Goal: Task Accomplishment & Management: Manage account settings

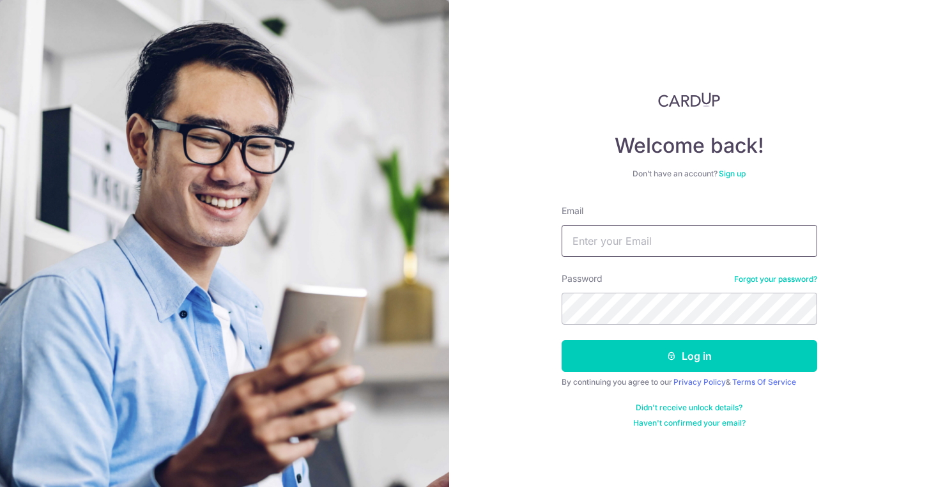
type input "info@uiss.com.sg"
click at [688, 356] on button "Log in" at bounding box center [688, 356] width 255 height 32
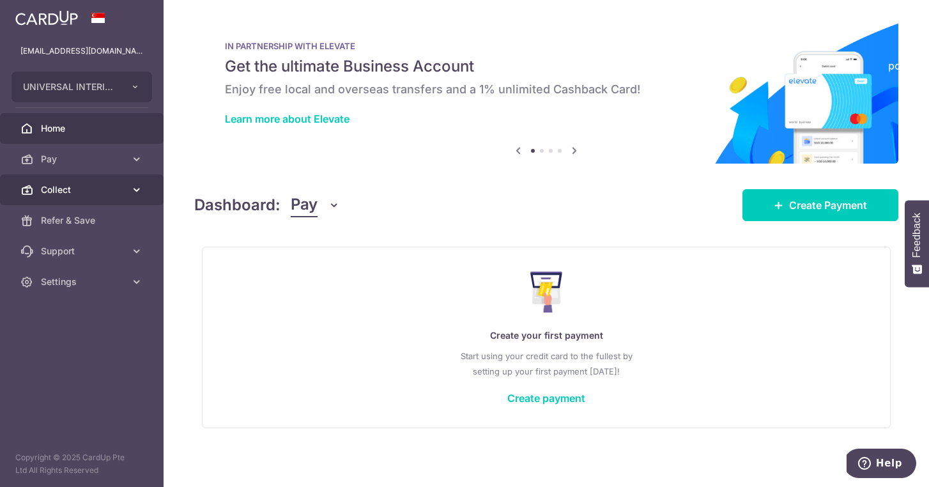
click at [62, 195] on span "Collect" at bounding box center [83, 189] width 84 height 13
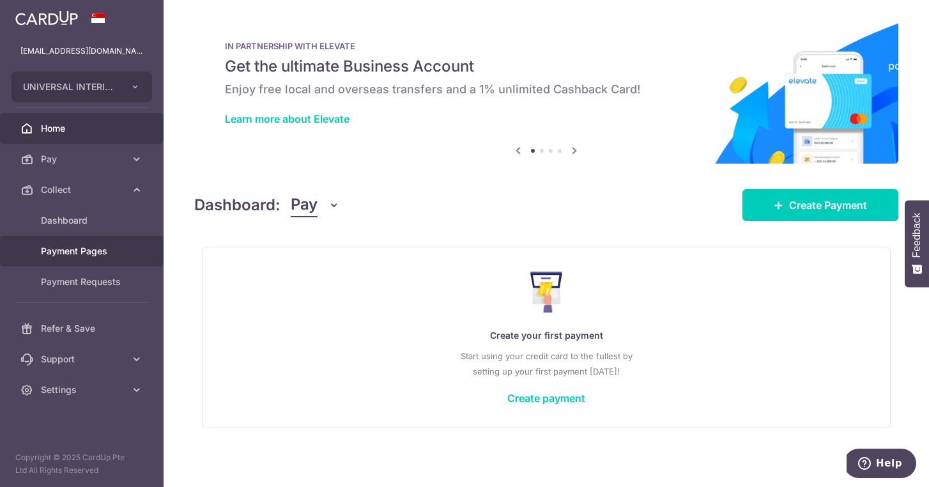
click at [63, 254] on span "Payment Pages" at bounding box center [83, 251] width 84 height 13
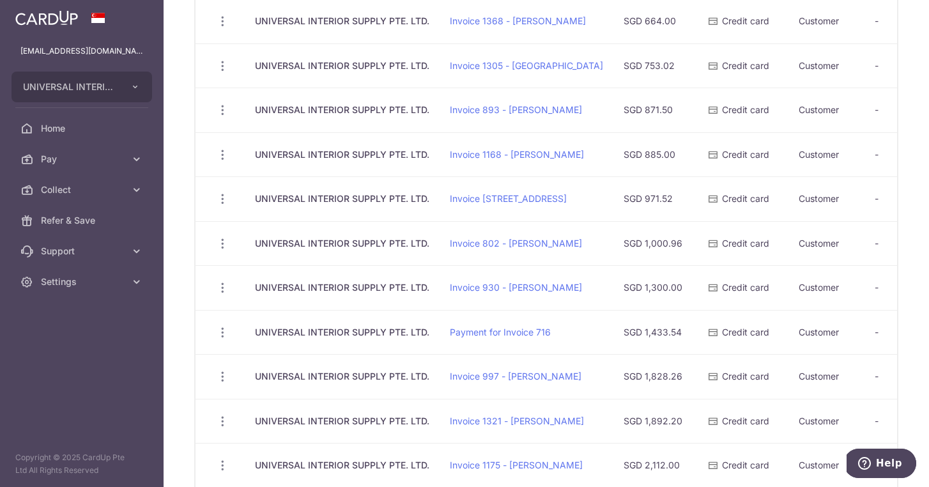
scroll to position [460, 0]
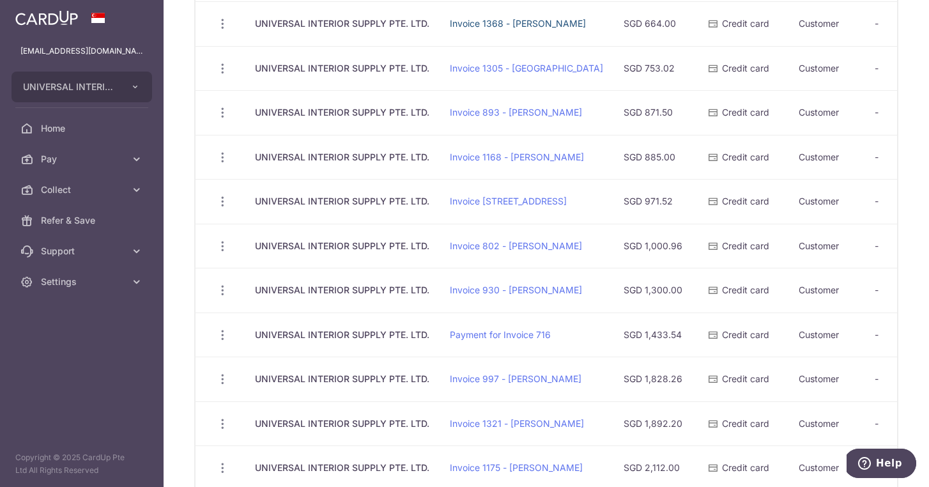
click at [491, 20] on link "Invoice 1368 - Kester" at bounding box center [518, 23] width 136 height 11
click at [864, 22] on td "-" at bounding box center [905, 23] width 82 height 45
click at [864, 24] on td "-" at bounding box center [905, 23] width 82 height 45
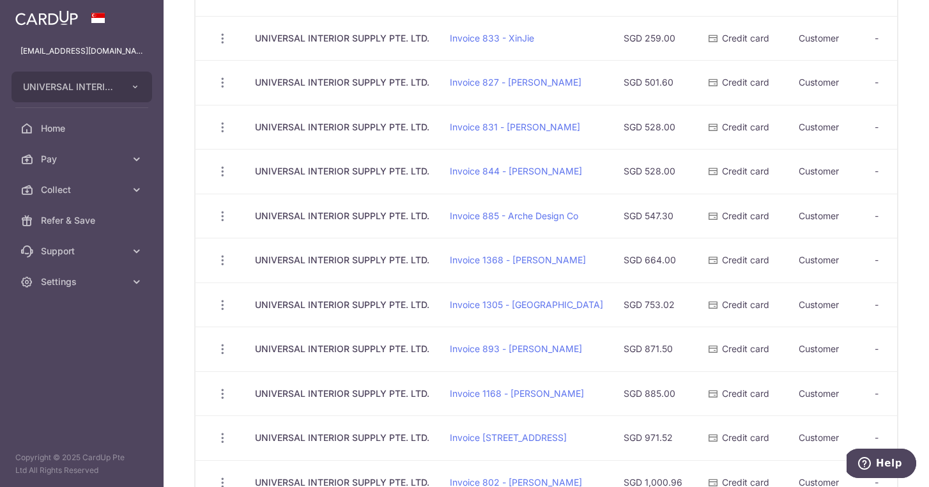
scroll to position [133, 0]
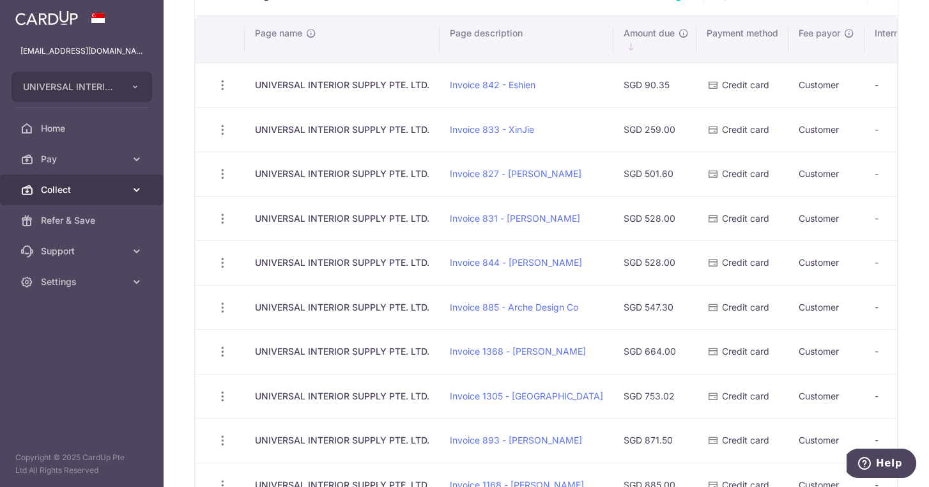
click at [131, 188] on icon at bounding box center [136, 189] width 13 height 13
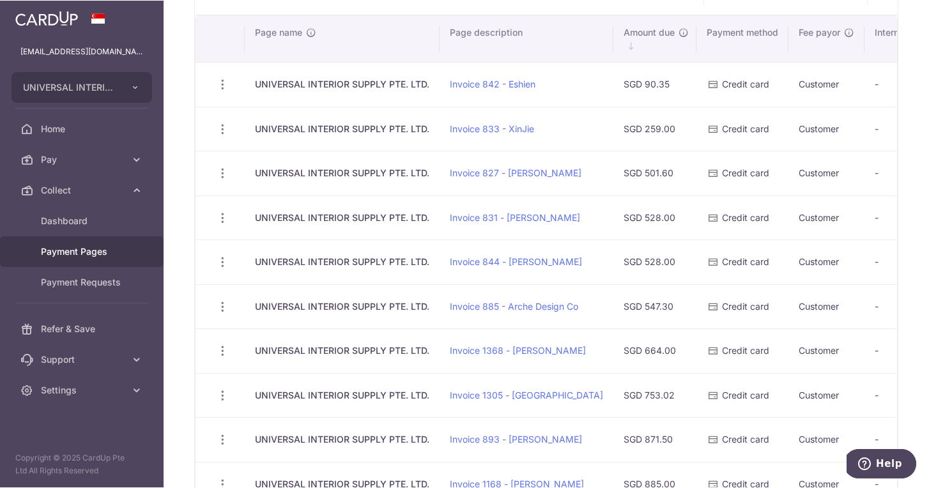
scroll to position [0, 0]
click at [218, 352] on icon "button" at bounding box center [222, 350] width 13 height 13
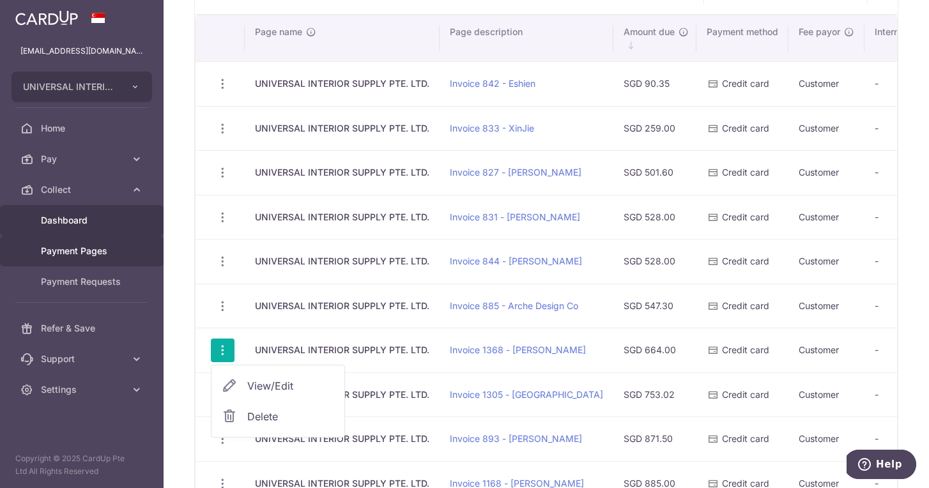
click at [121, 215] on span "Dashboard" at bounding box center [83, 220] width 84 height 13
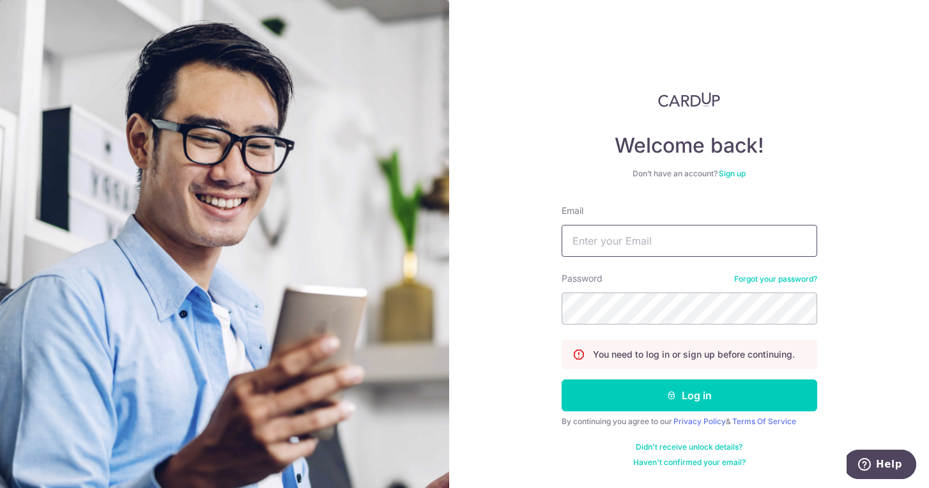
type input "info@uiss.com.sg"
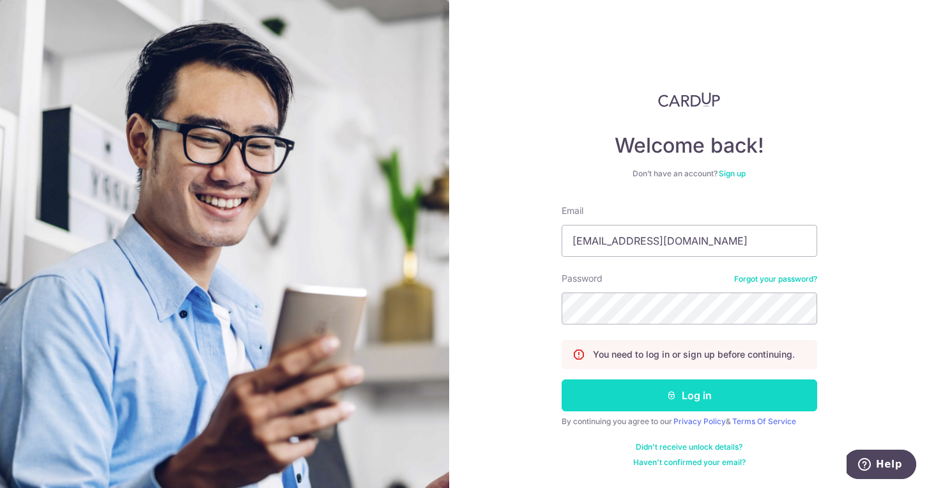
click at [663, 406] on button "Log in" at bounding box center [688, 395] width 255 height 32
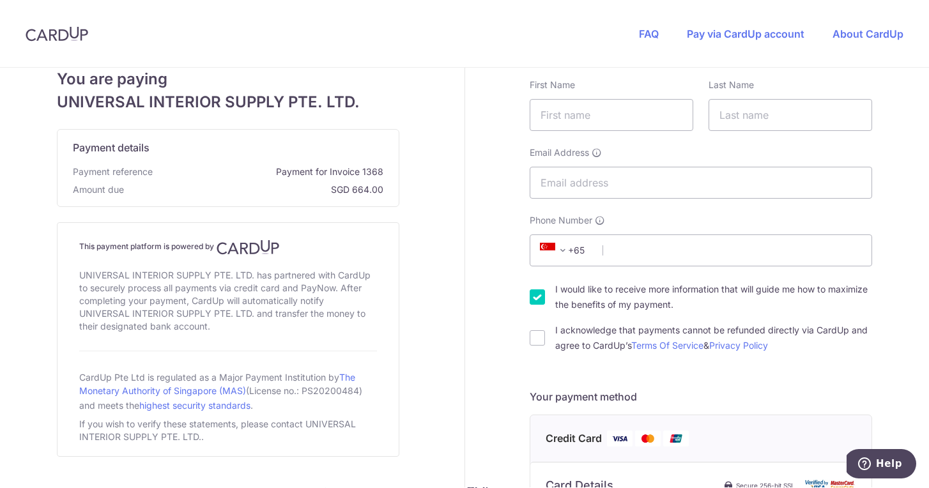
scroll to position [91, 0]
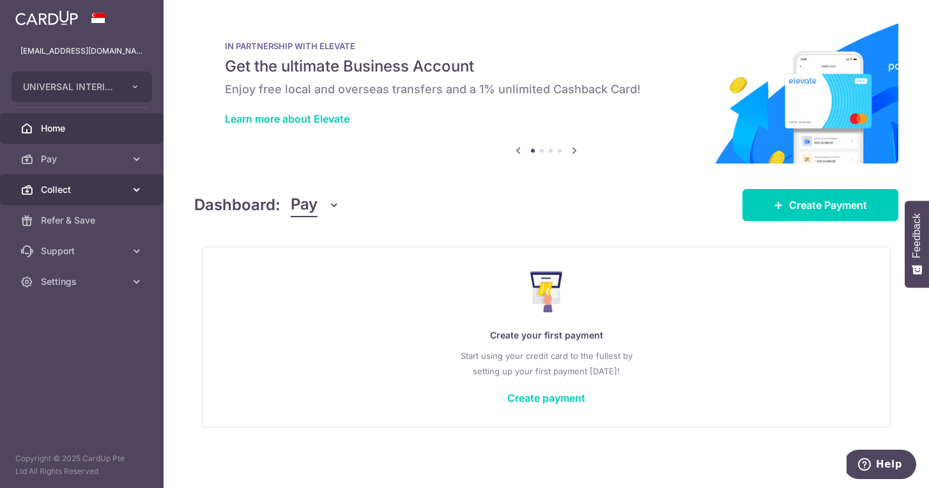
click at [141, 188] on icon at bounding box center [136, 189] width 13 height 13
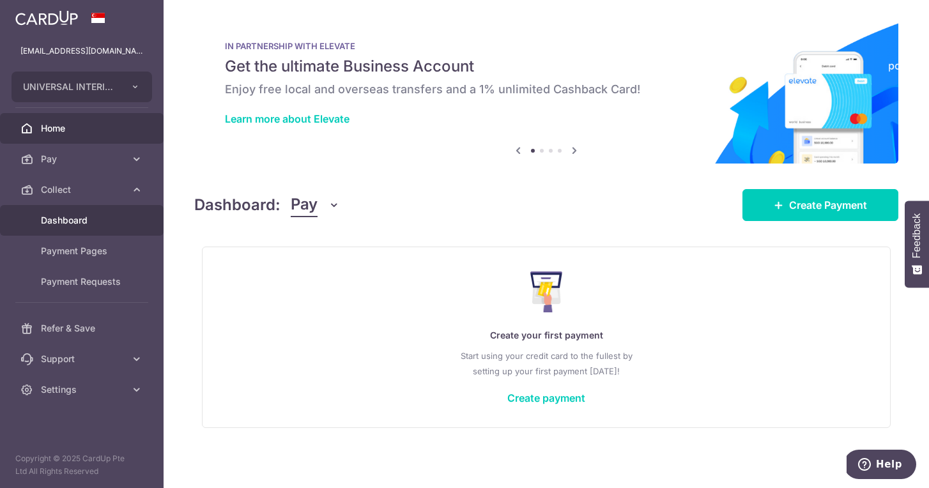
click at [109, 224] on span "Dashboard" at bounding box center [83, 220] width 84 height 13
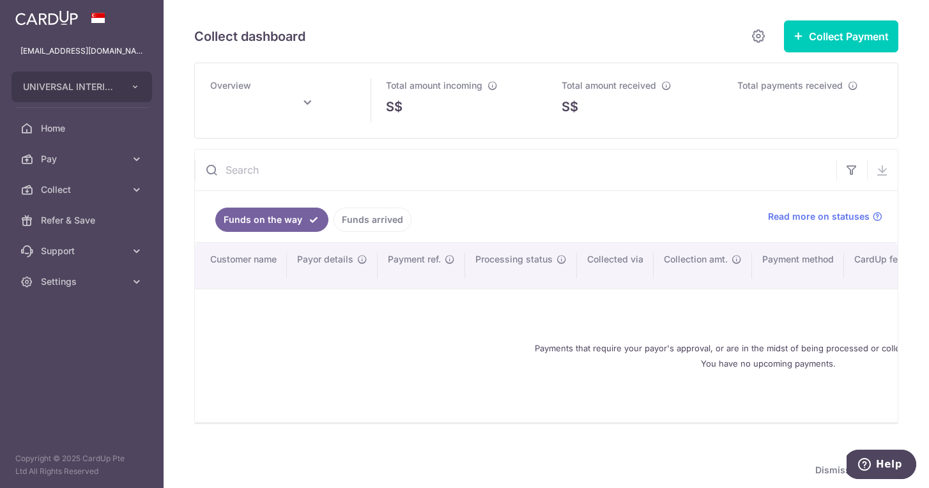
scroll to position [0, 1]
click at [365, 215] on link "Funds arrived" at bounding box center [372, 220] width 78 height 24
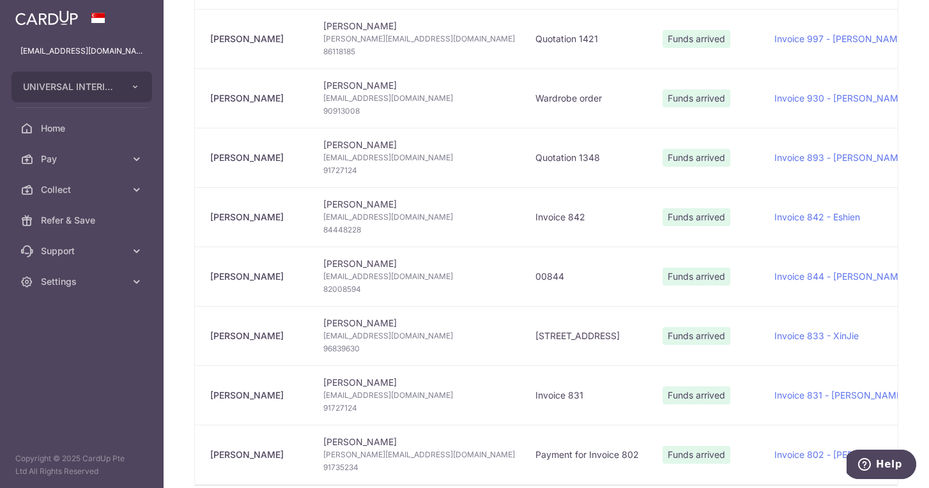
scroll to position [471, 0]
type input "September 2025"
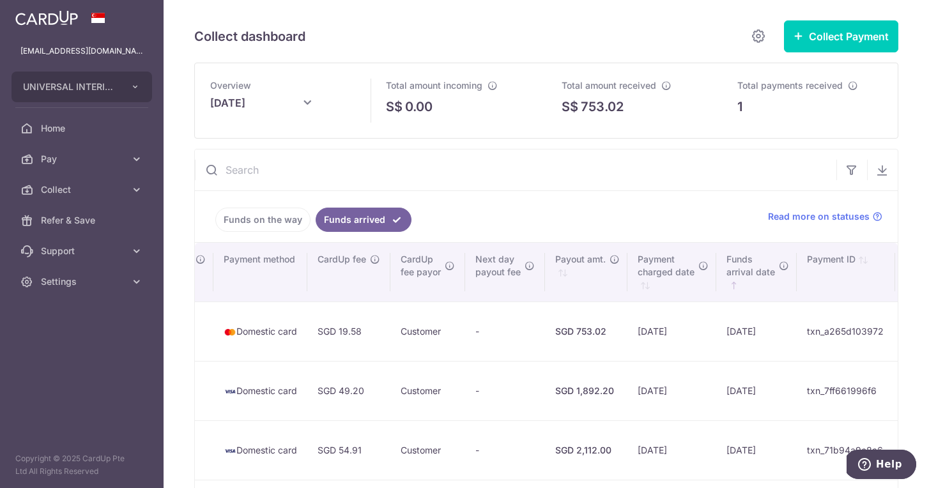
scroll to position [0, 0]
click at [121, 133] on span "Home" at bounding box center [83, 128] width 84 height 13
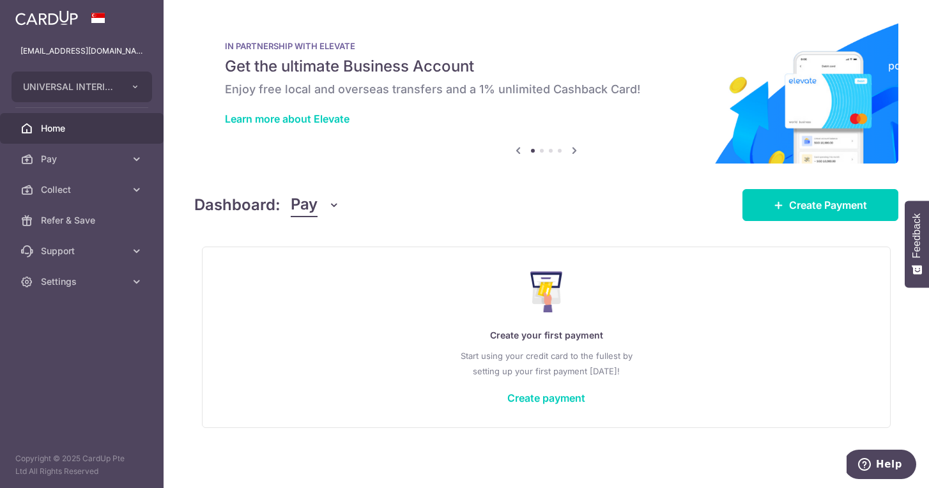
click at [331, 206] on icon "button" at bounding box center [334, 205] width 13 height 13
click at [332, 273] on link "Collect" at bounding box center [357, 271] width 133 height 31
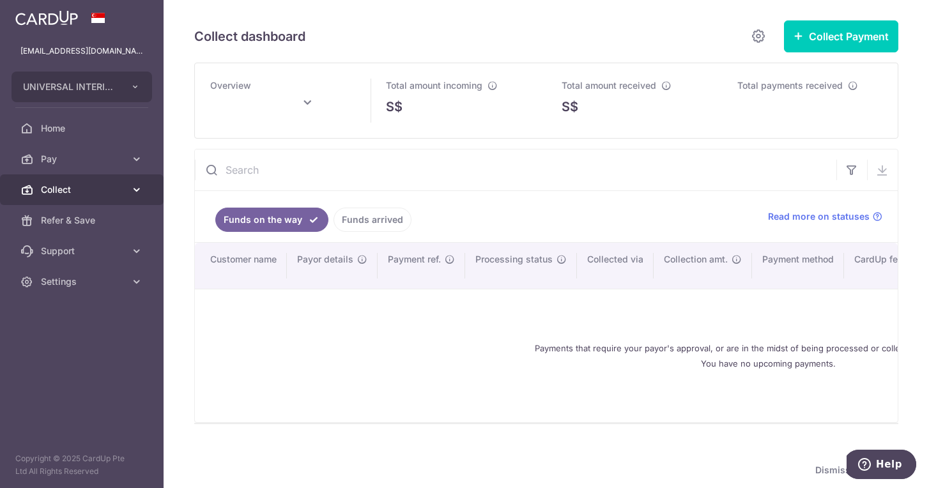
click at [135, 188] on icon at bounding box center [136, 189] width 13 height 13
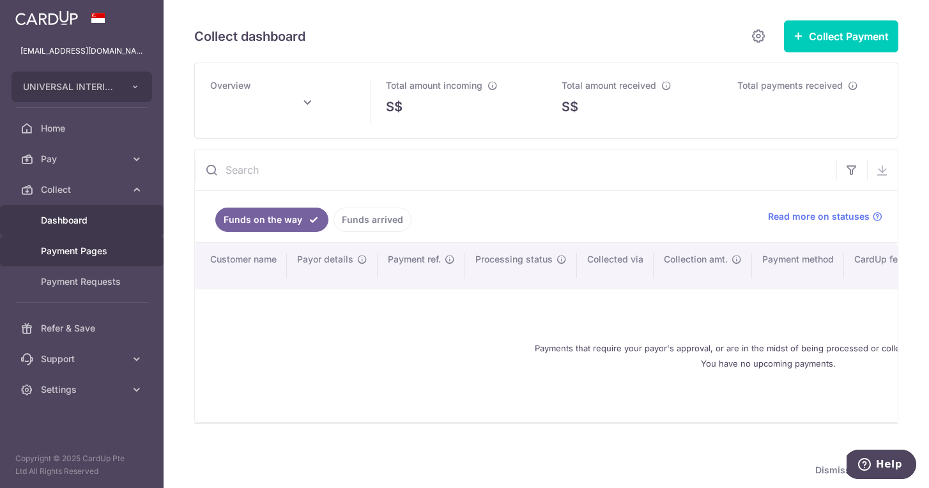
type input "[DATE]"
click at [381, 218] on link "Funds arrived" at bounding box center [372, 220] width 78 height 24
